Goal: Check status

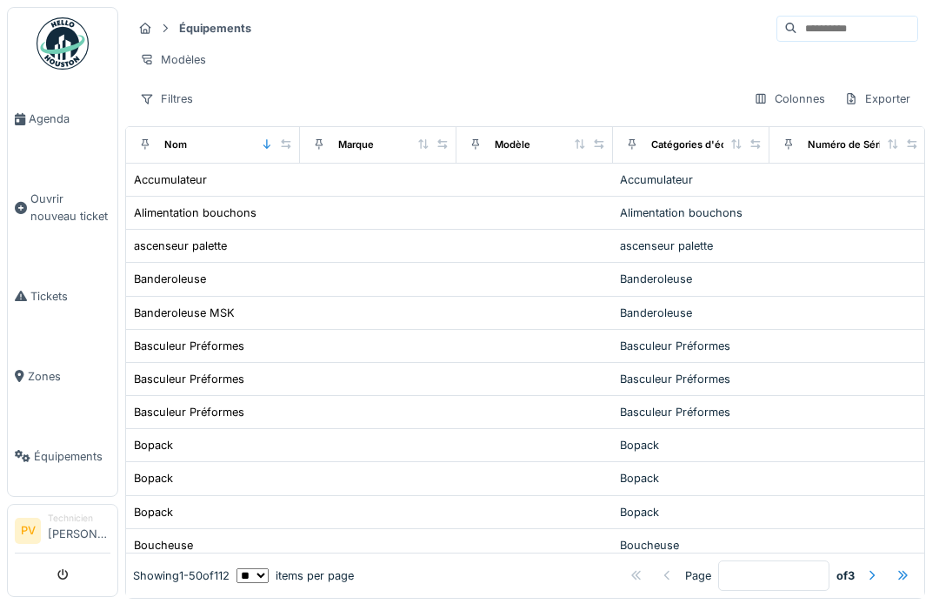
scroll to position [2, 0]
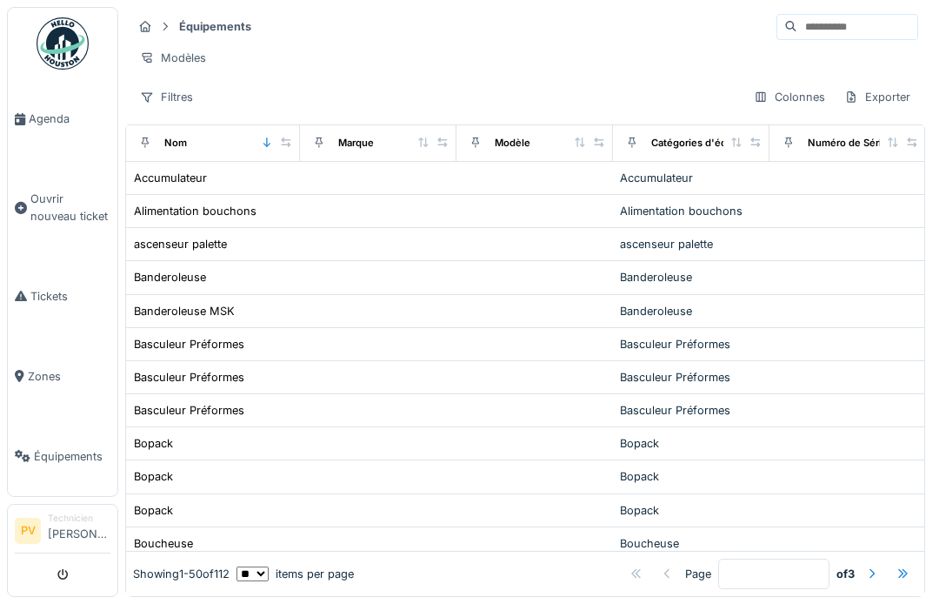
click at [43, 120] on span "Agenda" at bounding box center [70, 118] width 82 height 17
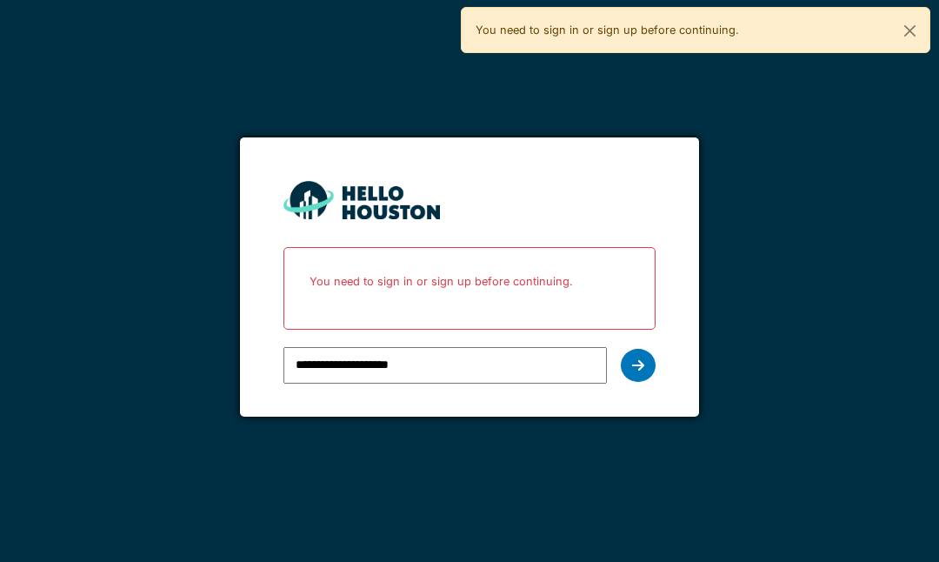
click at [641, 362] on icon at bounding box center [638, 365] width 12 height 14
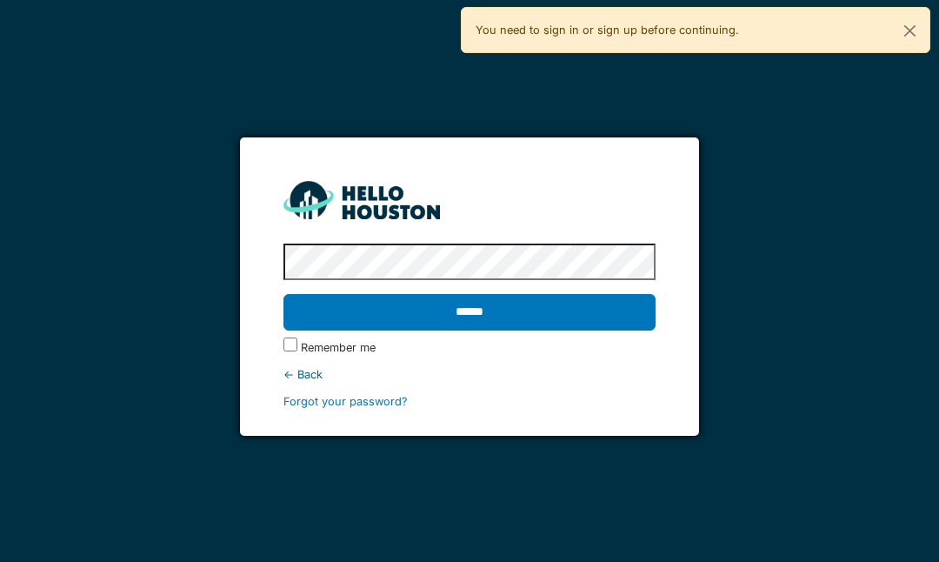
click at [491, 295] on input "******" at bounding box center [469, 312] width 371 height 37
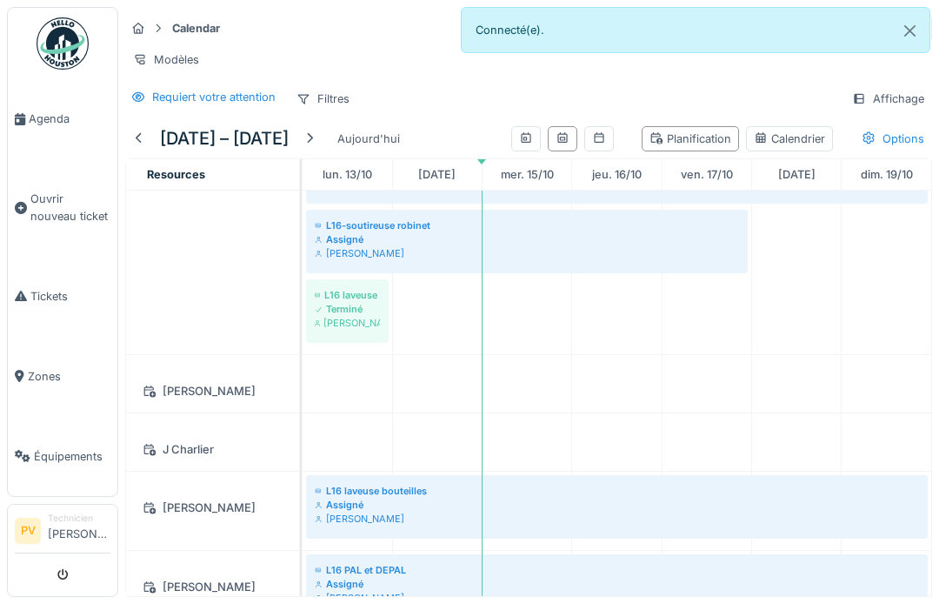
scroll to position [1049, 0]
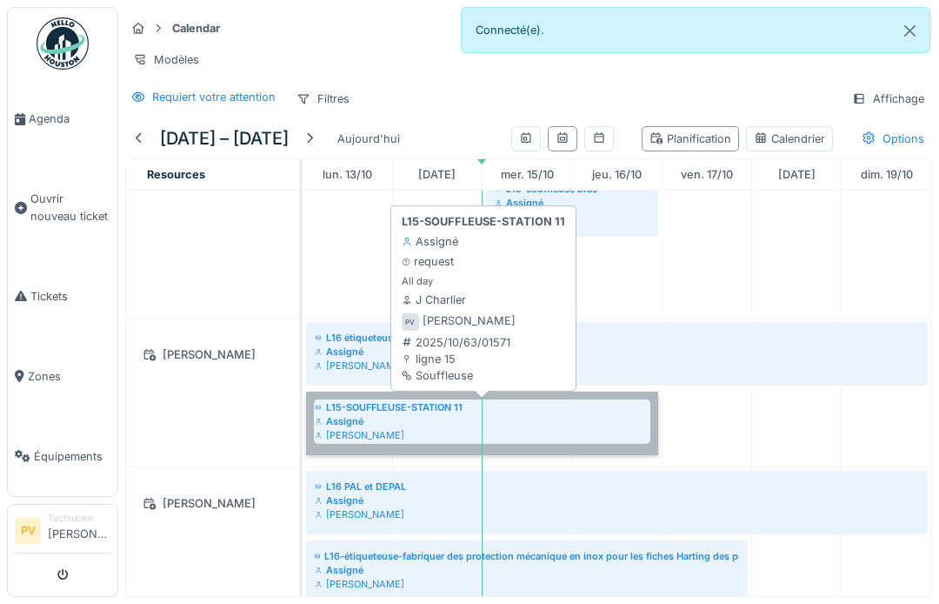
click at [382, 406] on link "L15-SOUFFLEUSE-STATION 11 Assigné [PERSON_NAME]" at bounding box center [482, 422] width 352 height 63
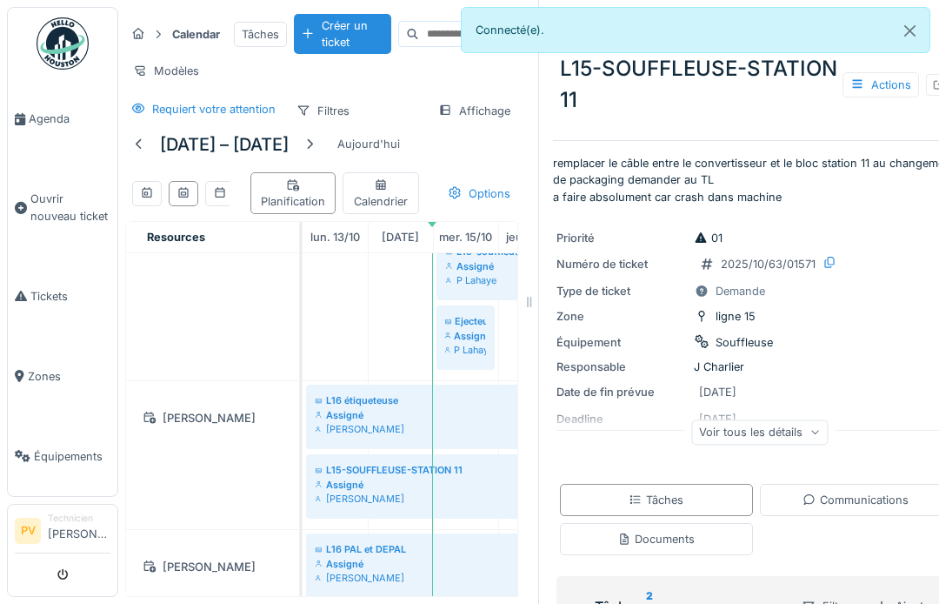
click at [820, 375] on div "Priorité 01 Numéro de ticket 2025/10/63/01571 Type de ticket Demande Zone ligne…" at bounding box center [756, 341] width 406 height 244
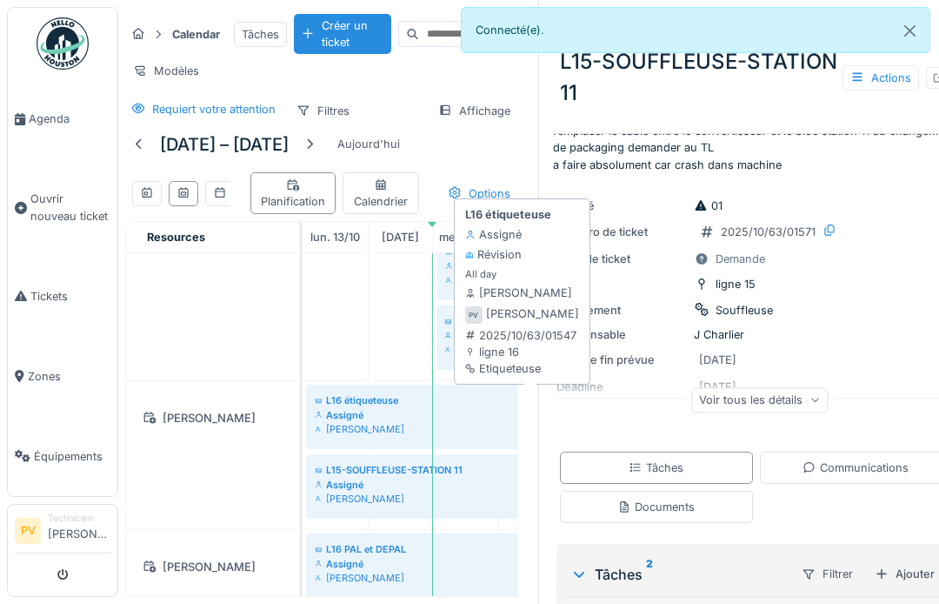
click at [528, 221] on strong "L16 étiqueteuse" at bounding box center [508, 214] width 86 height 17
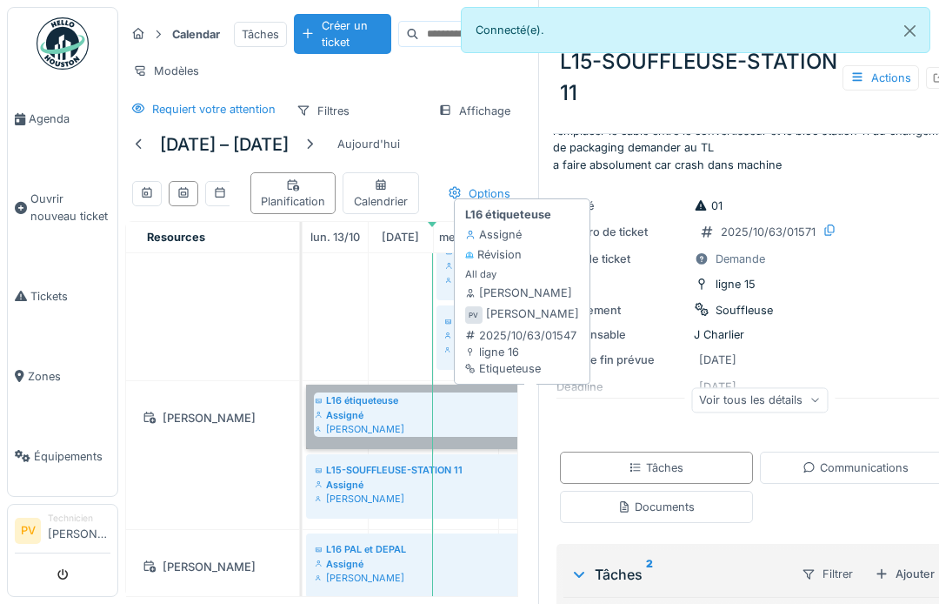
click at [391, 407] on link "L16 étiqueteuse Assigné [PERSON_NAME]" at bounding box center [531, 415] width 450 height 63
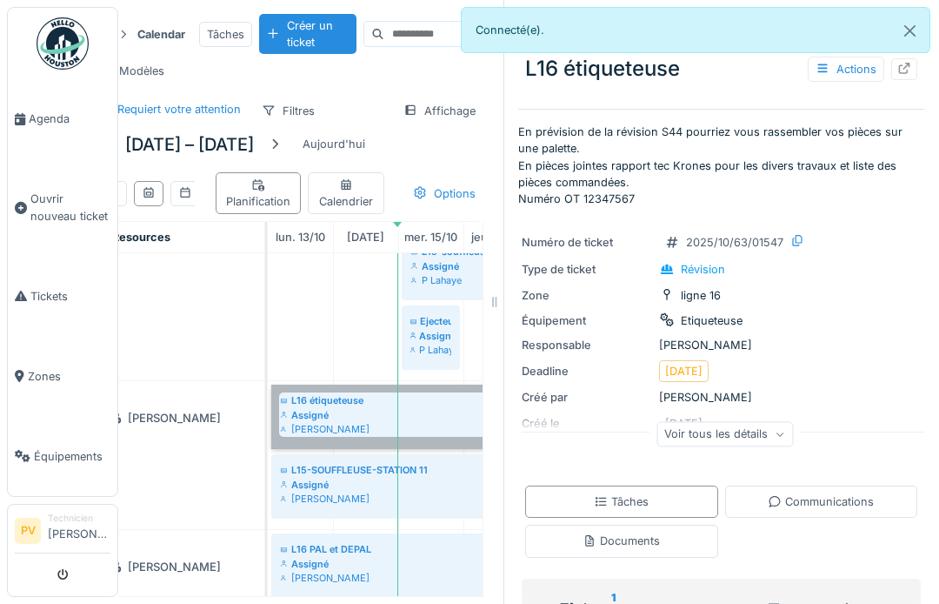
scroll to position [0, 34]
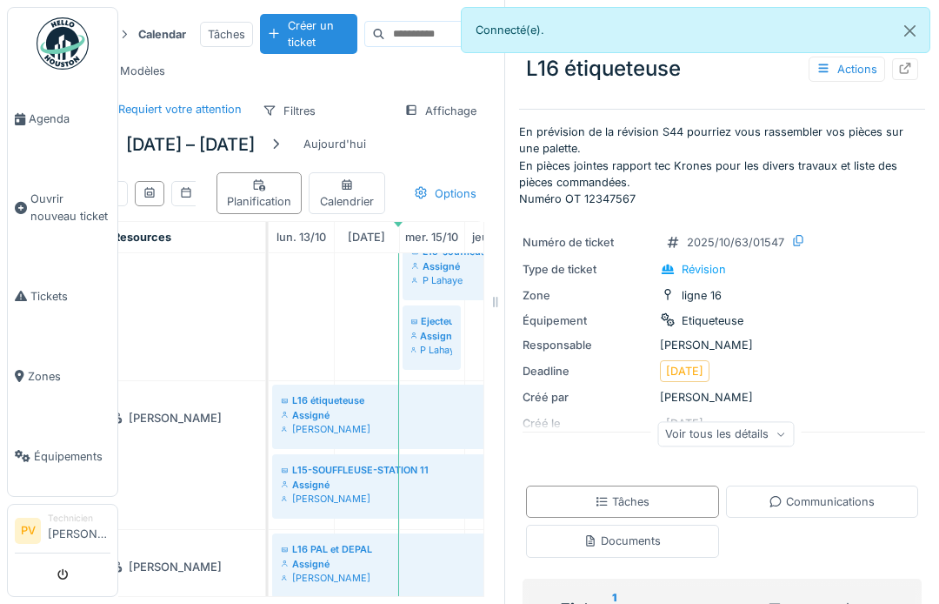
click at [910, 26] on button "Close" at bounding box center [910, 31] width 39 height 46
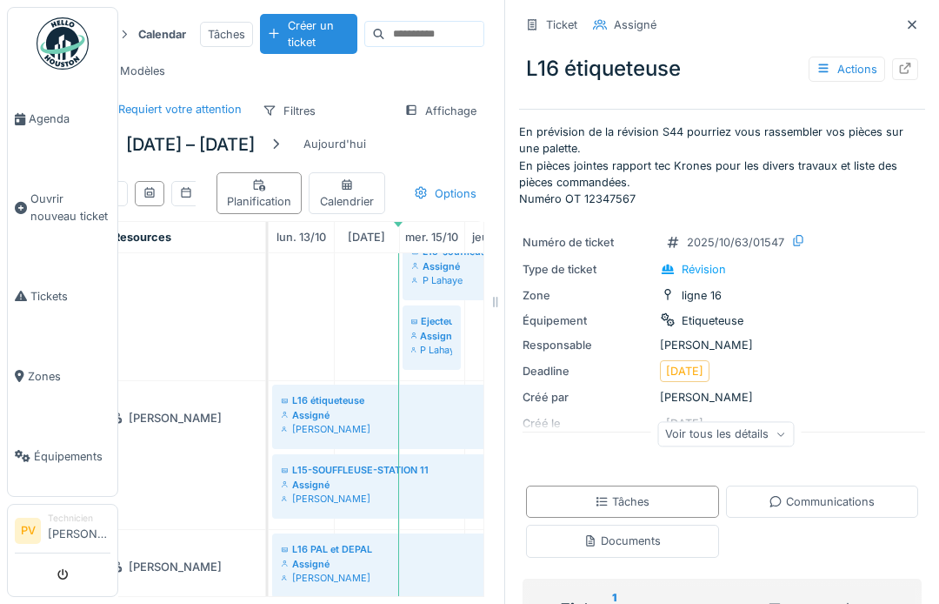
click at [907, 30] on icon at bounding box center [912, 24] width 14 height 11
